Goal: Information Seeking & Learning: Find specific fact

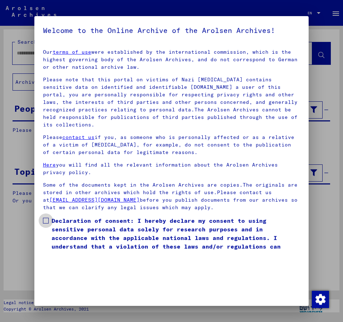
click at [48, 217] on span at bounding box center [46, 220] width 6 height 6
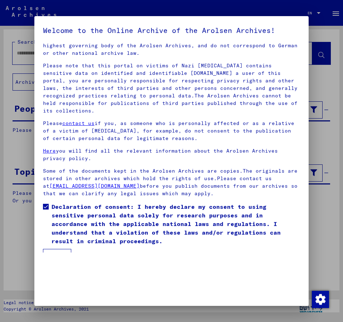
scroll to position [20, 0]
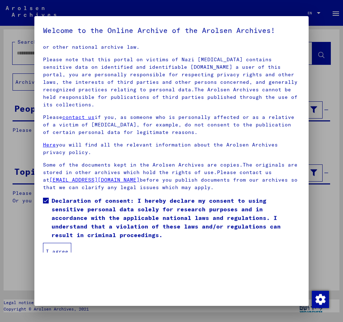
click at [58, 243] on button "I agree" at bounding box center [57, 250] width 28 height 17
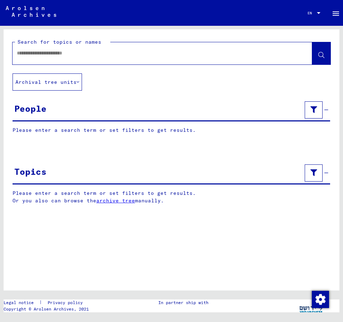
click at [42, 54] on input "text" at bounding box center [156, 53] width 278 height 8
type input "**********"
click at [321, 56] on icon at bounding box center [321, 55] width 6 height 6
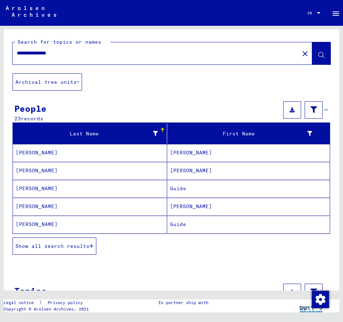
click at [52, 245] on span "Show all search results" at bounding box center [52, 245] width 74 height 6
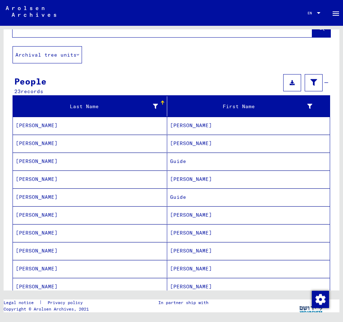
scroll to position [39, 0]
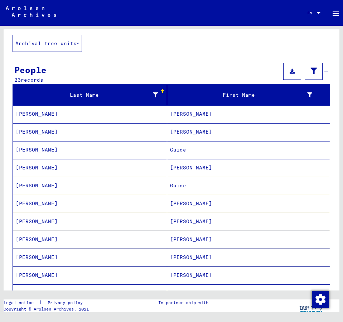
click at [185, 254] on mat-cell "[PERSON_NAME]" at bounding box center [248, 257] width 162 height 18
